Goal: Feedback & Contribution: Submit feedback/report problem

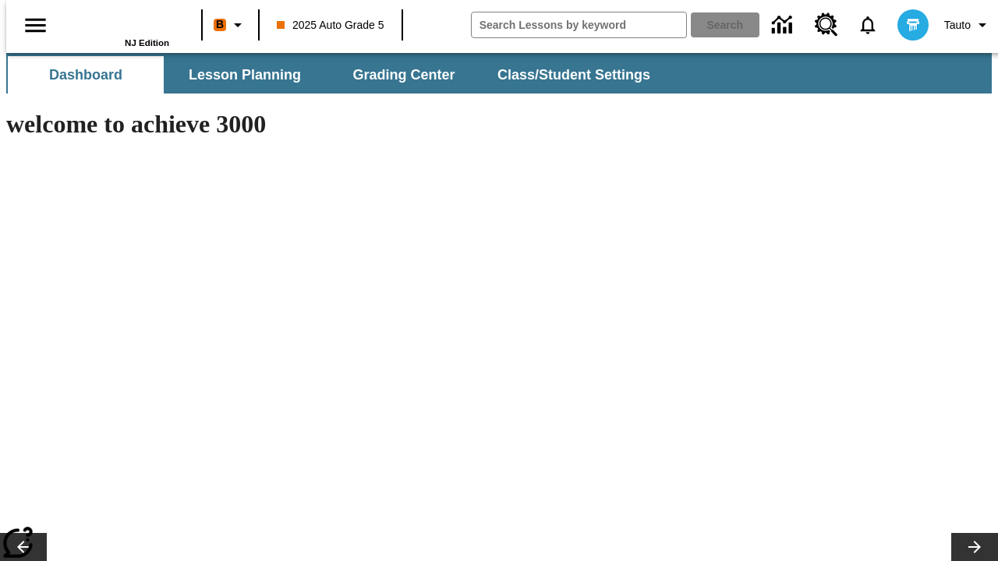
type input "-1"
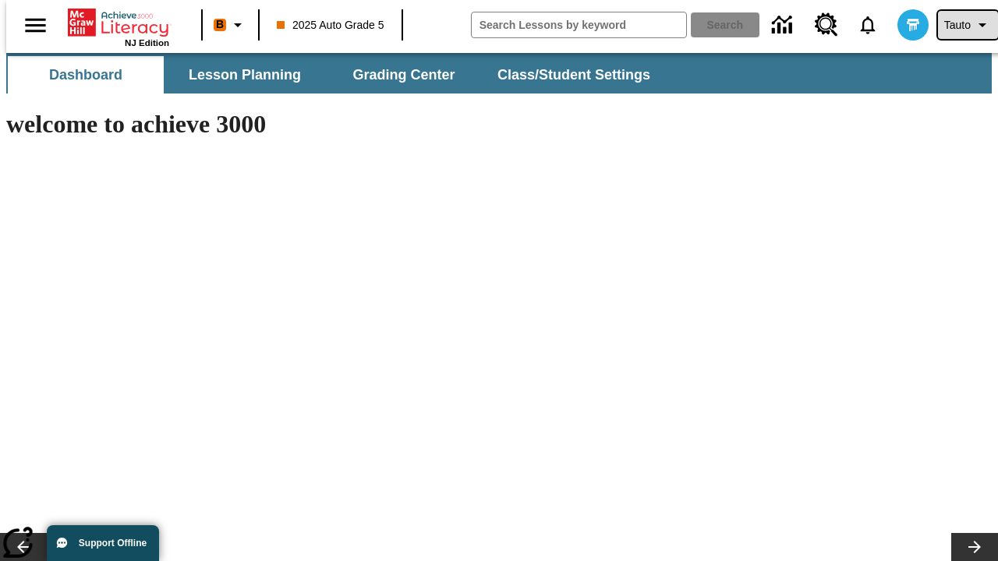
click at [959, 25] on span "Tauto" at bounding box center [957, 25] width 26 height 16
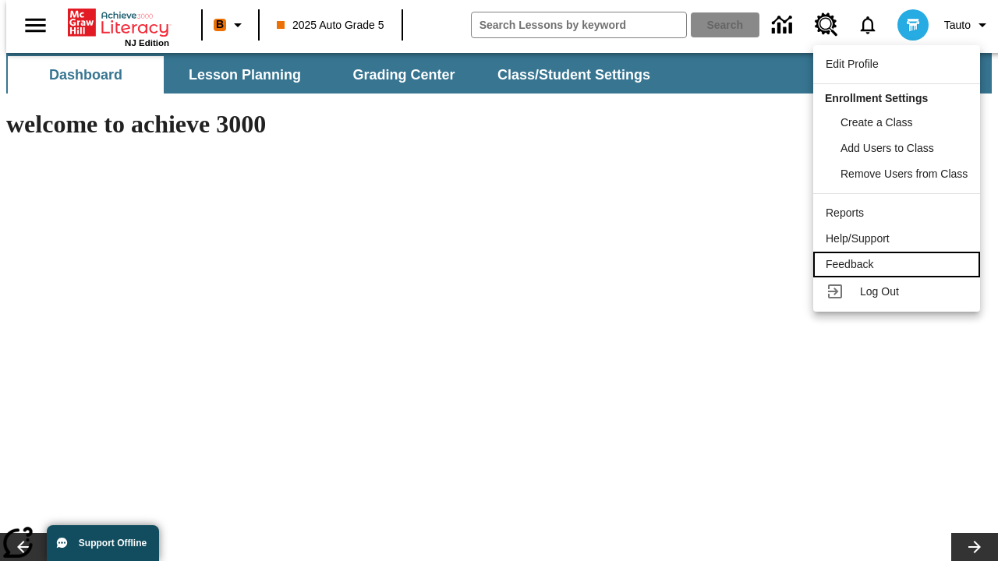
click at [899, 264] on div "Feedback" at bounding box center [896, 264] width 142 height 16
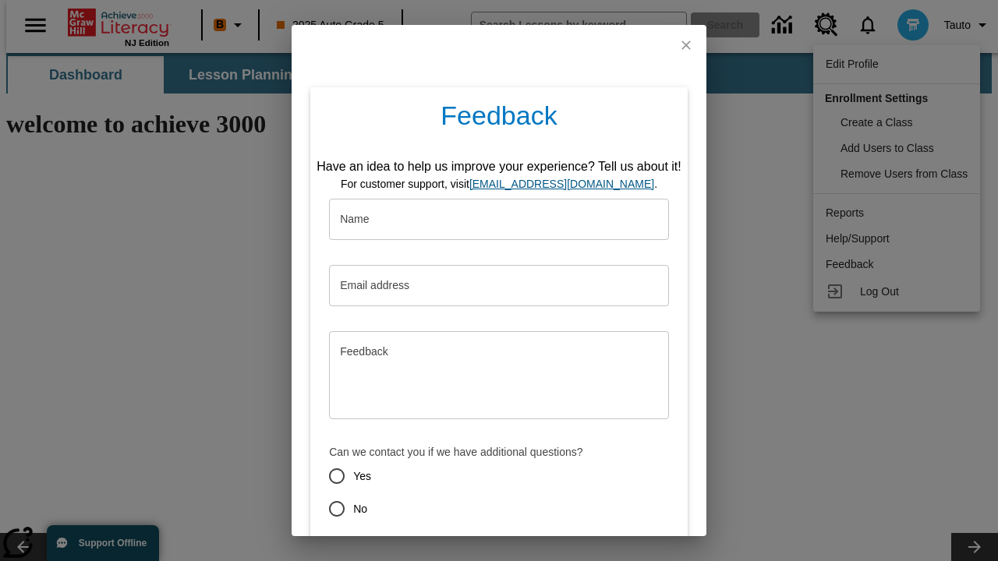
click at [417, 550] on button "Submit" at bounding box center [427, 564] width 62 height 29
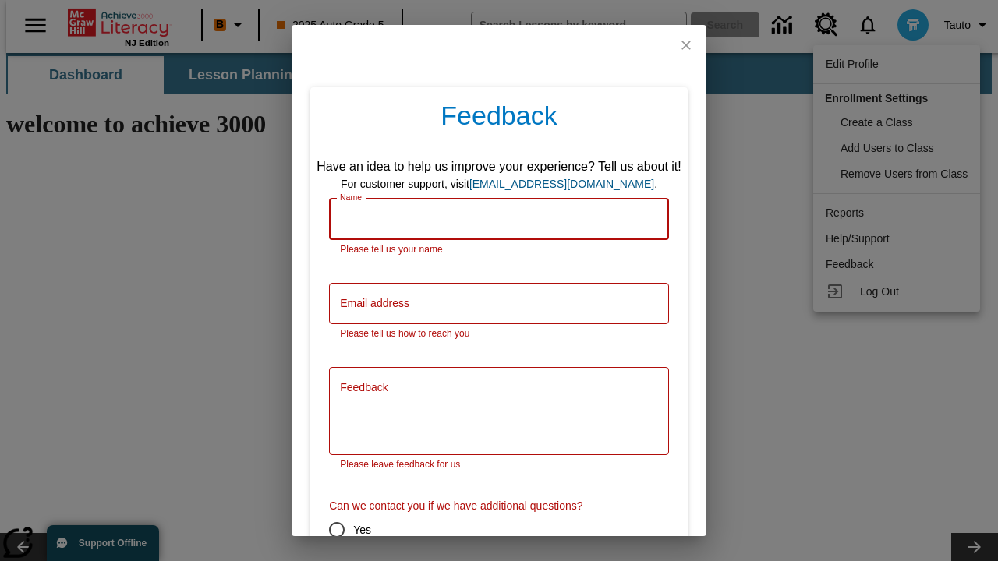
scroll to position [77, 0]
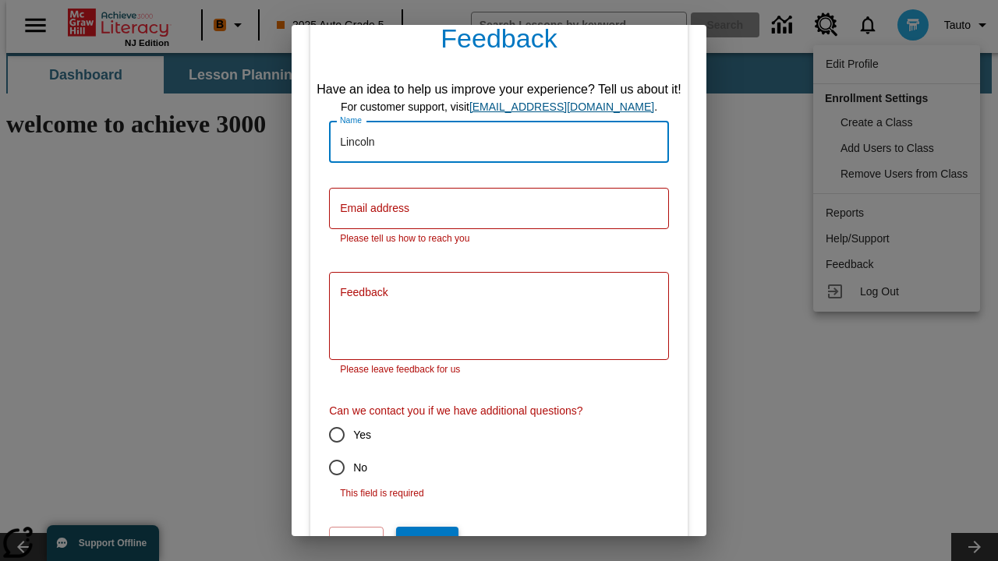
type input "Lincoln"
type input "[EMAIL_ADDRESS][DOMAIN_NAME]"
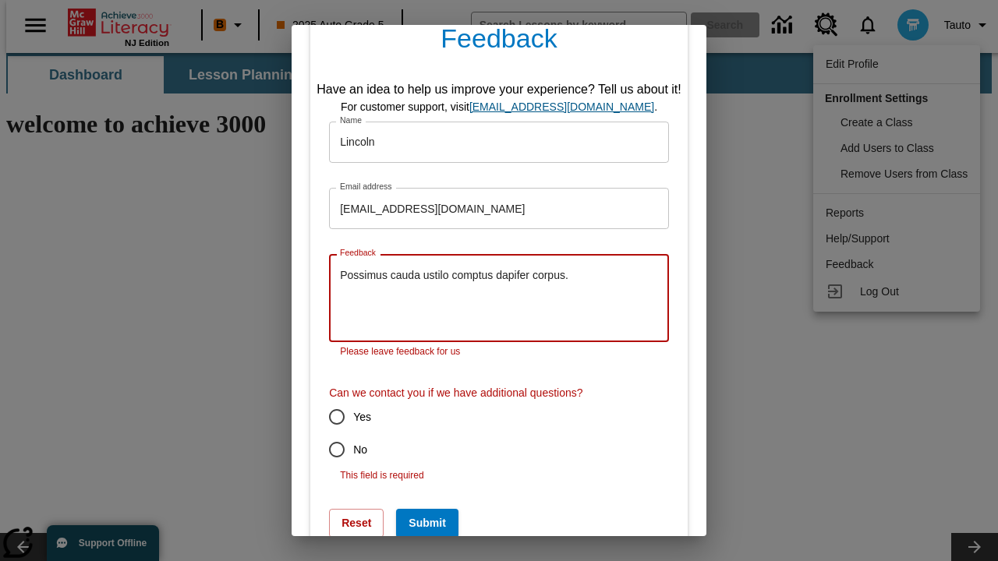
type textarea "Possimus cauda ustilo comptus dapifer corpus."
click at [326, 433] on input "No" at bounding box center [336, 449] width 33 height 33
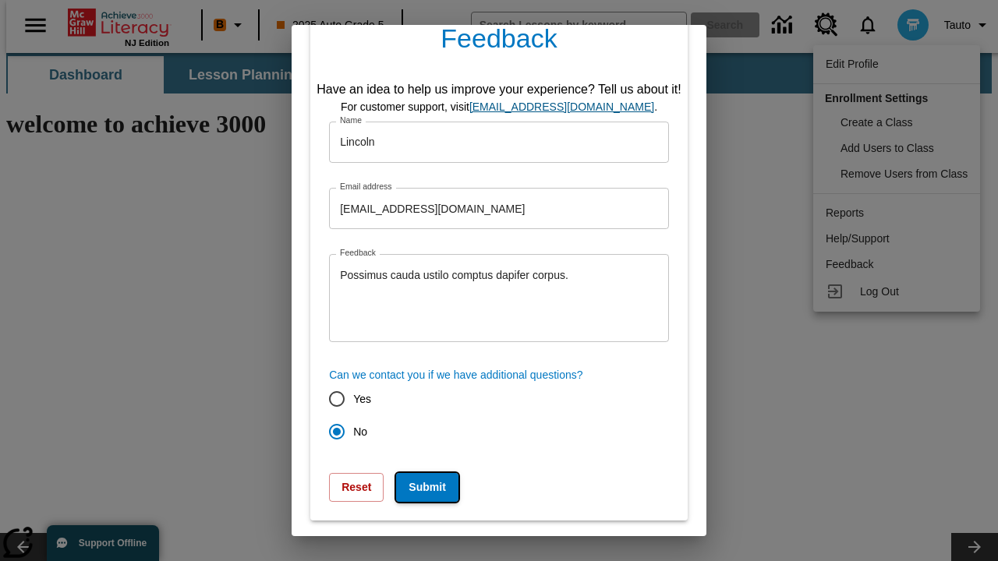
click at [417, 487] on button "Submit" at bounding box center [427, 487] width 62 height 29
radio input "false"
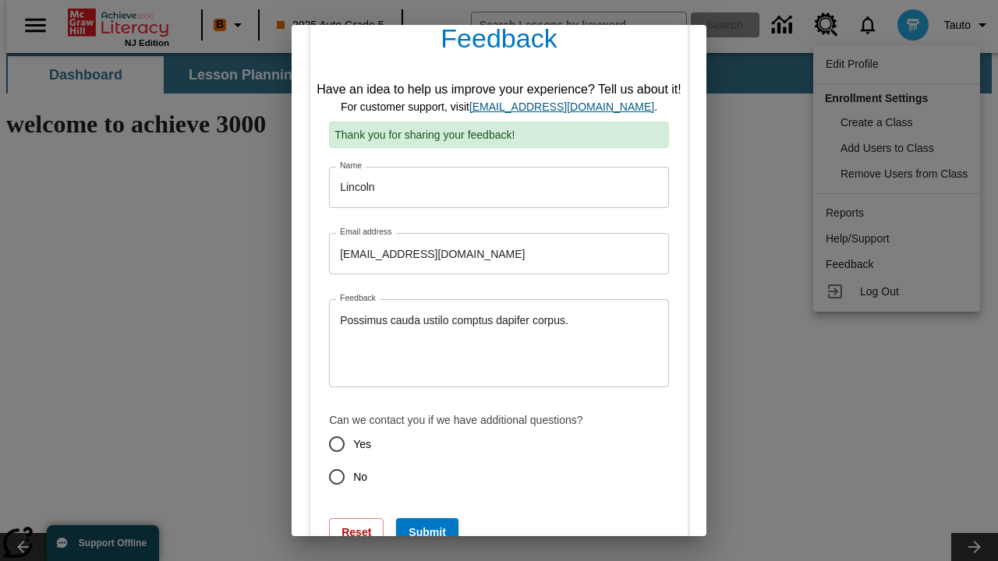
click at [567, 107] on link "[EMAIL_ADDRESS][DOMAIN_NAME]" at bounding box center [561, 107] width 185 height 12
